Goal: Obtain resource: Obtain resource

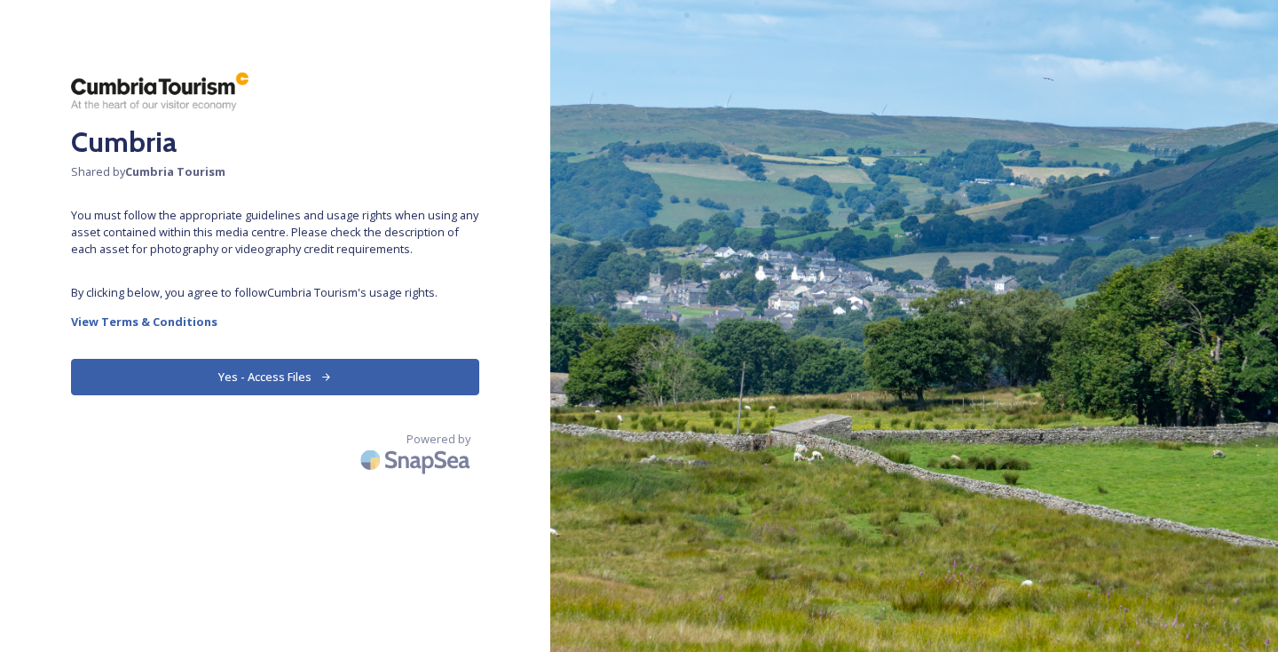
click at [335, 382] on button "Yes - Access Files" at bounding box center [275, 377] width 408 height 36
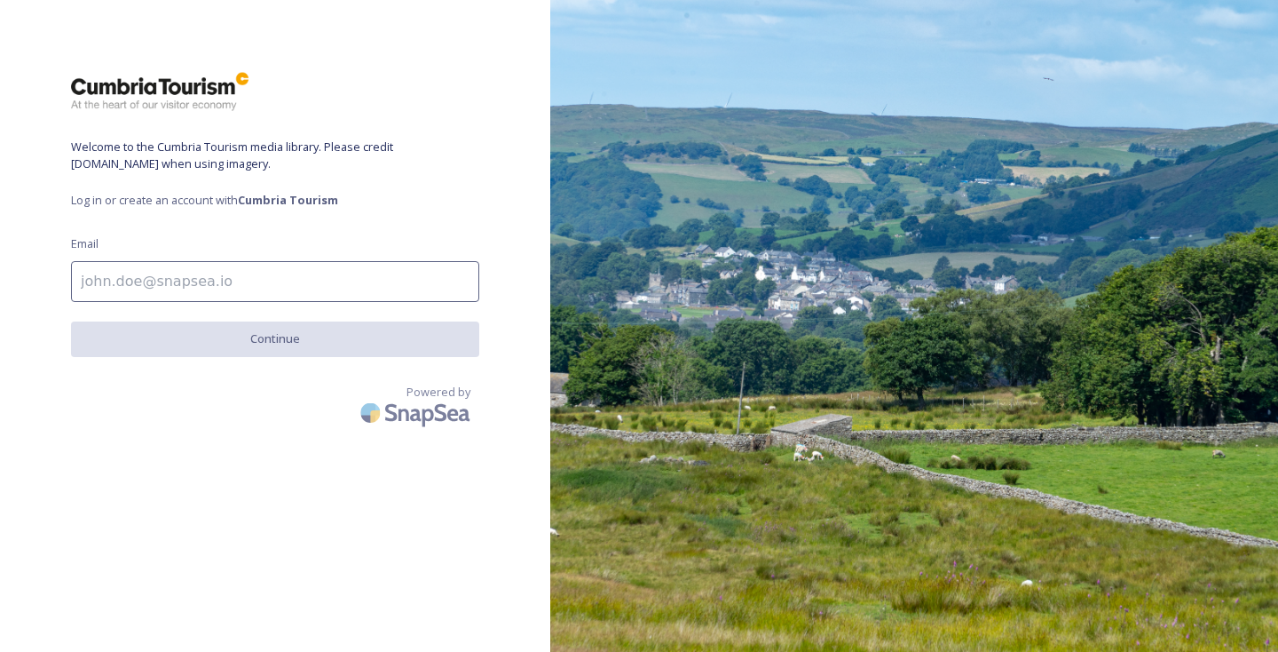
click at [267, 270] on input at bounding box center [275, 281] width 408 height 41
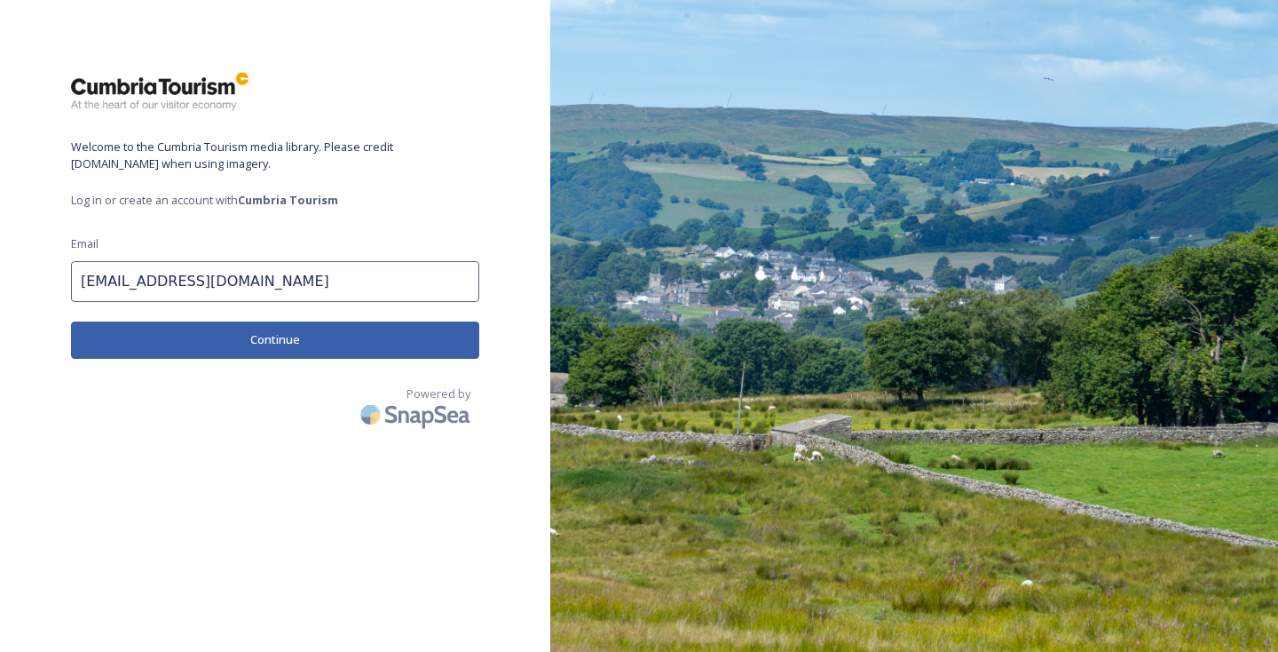
type input "[EMAIL_ADDRESS][DOMAIN_NAME]"
click at [119, 352] on button "Continue" at bounding box center [275, 339] width 408 height 36
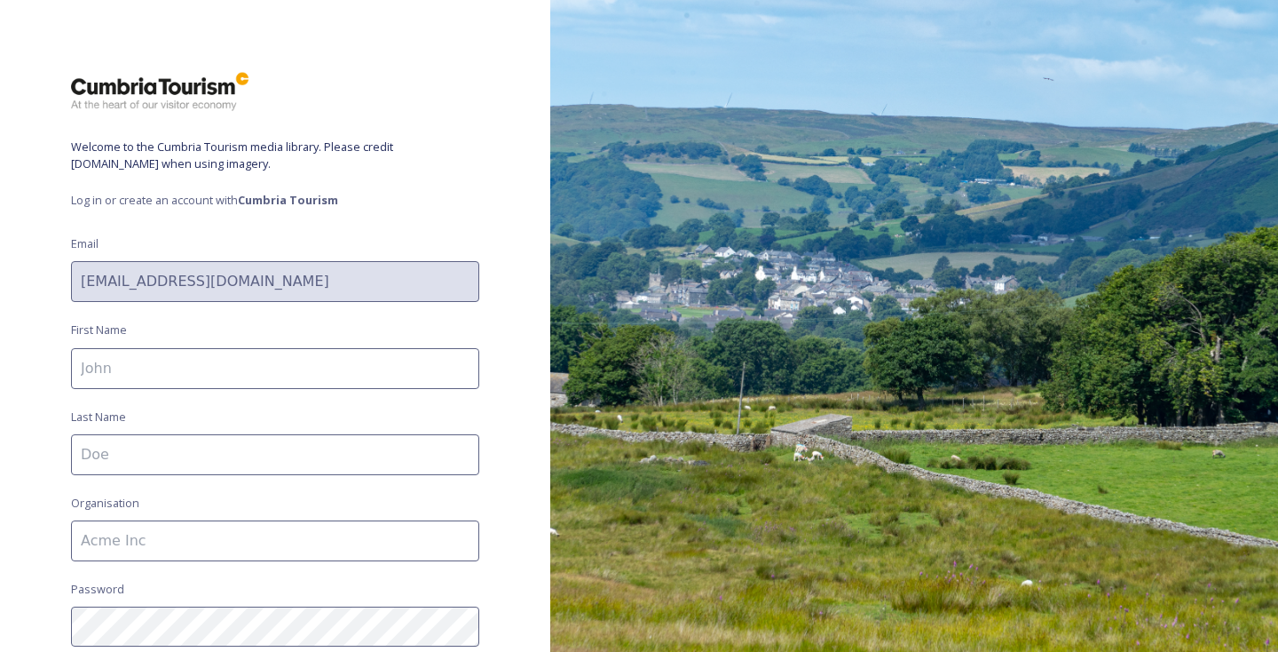
click at [120, 352] on input at bounding box center [275, 368] width 408 height 41
type input "Imogen"
type input "[PERSON_NAME]"
type input "Leisure Resorts"
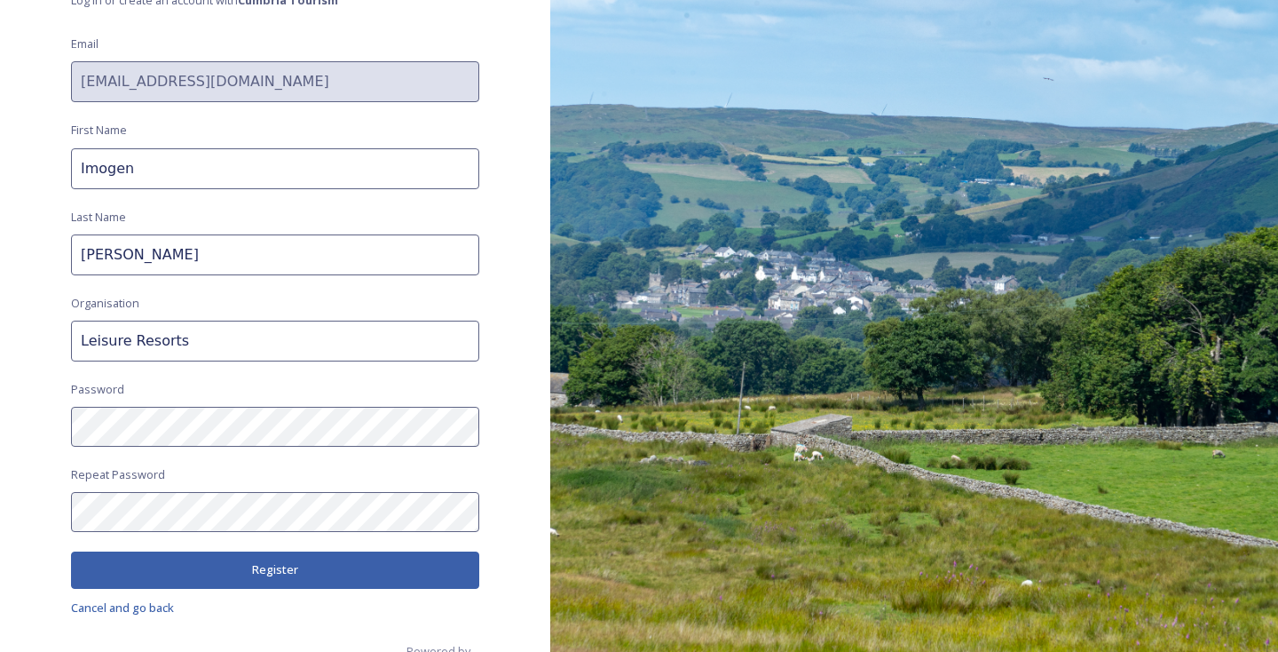
scroll to position [214, 0]
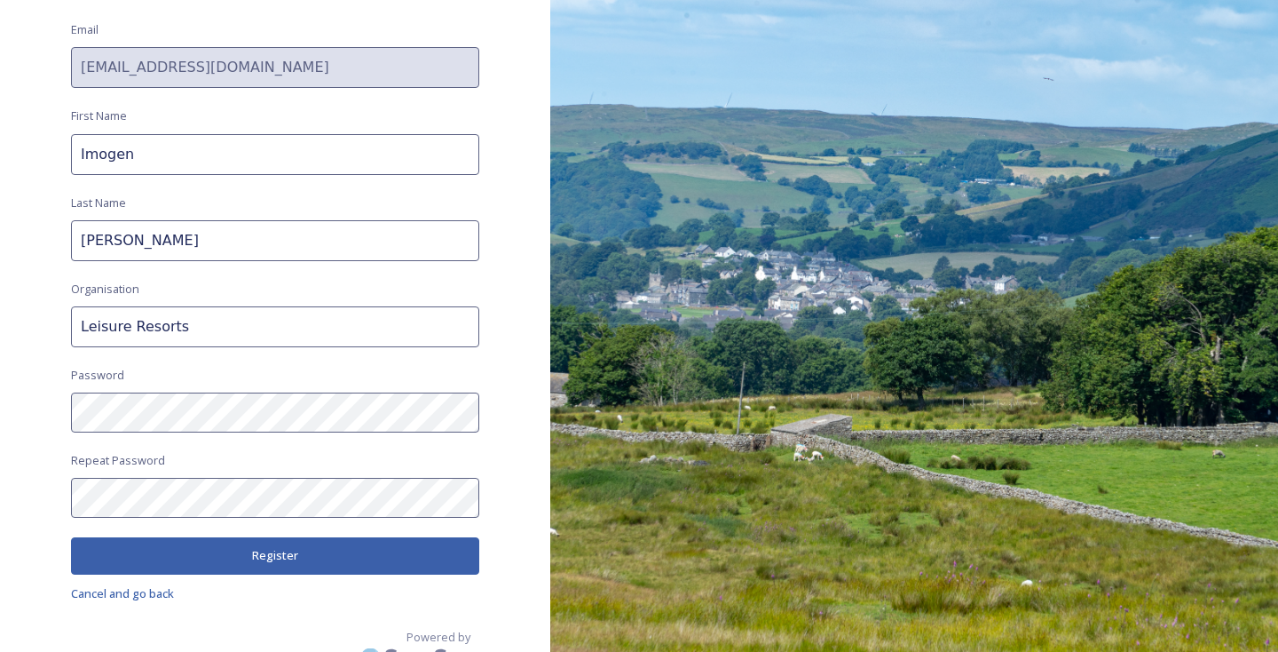
click at [221, 553] on button "Register" at bounding box center [275, 555] width 408 height 36
